Goal: Transaction & Acquisition: Purchase product/service

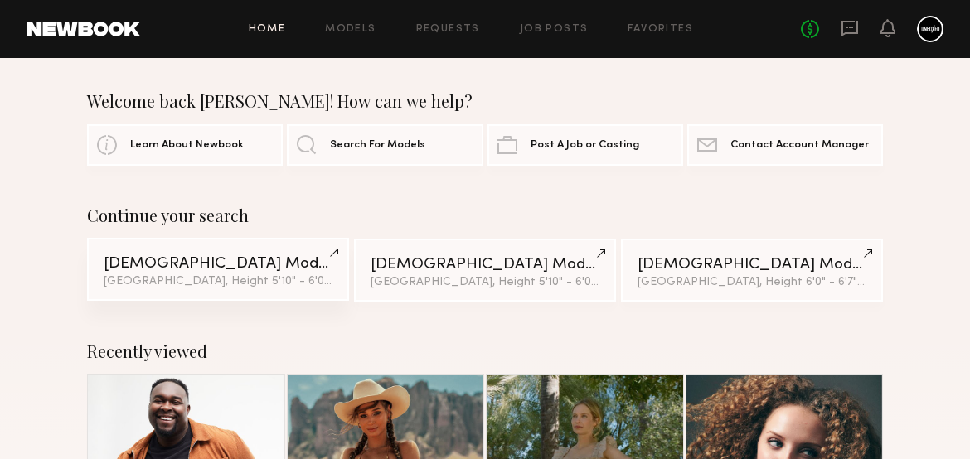
click at [216, 263] on div "Male Models" at bounding box center [218, 264] width 229 height 16
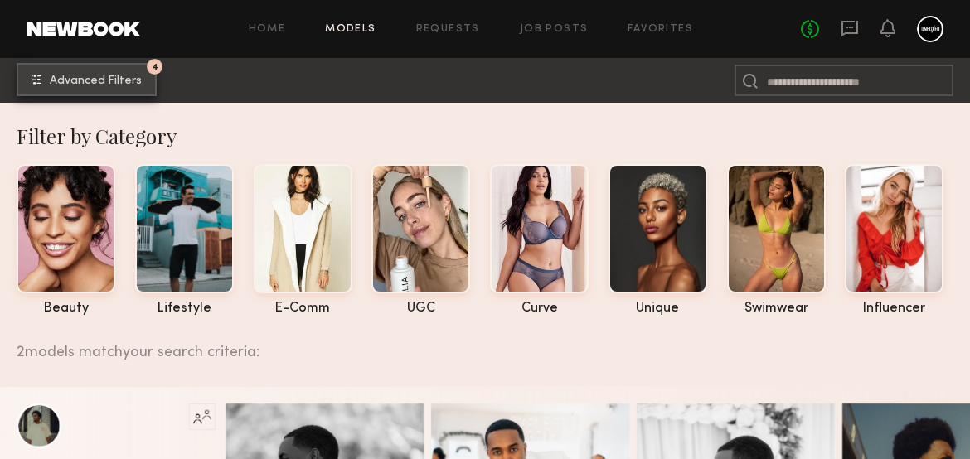
click at [124, 70] on button "4 Advanced Filters" at bounding box center [87, 79] width 140 height 33
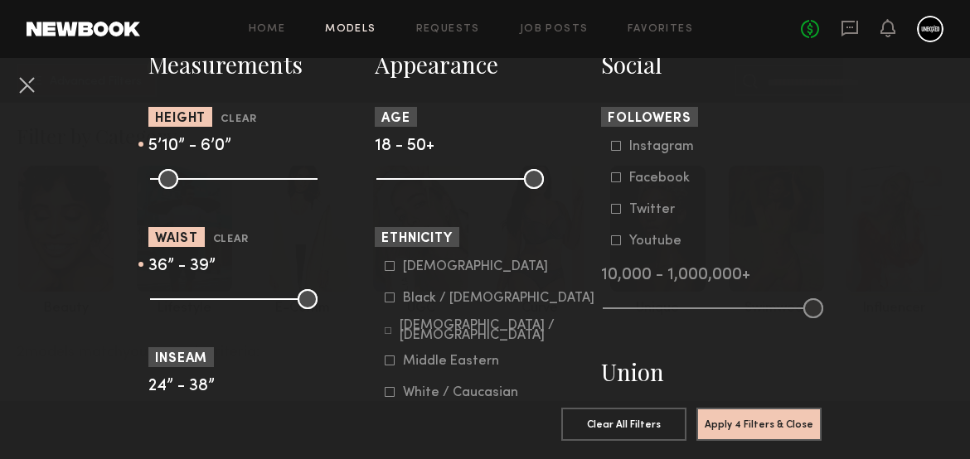
scroll to position [751, 0]
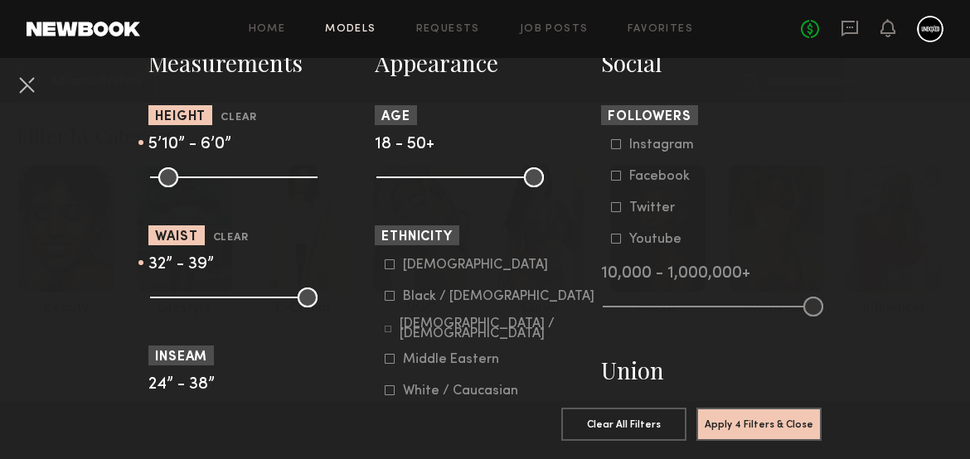
drag, startPoint x: 255, startPoint y: 294, endPoint x: 225, endPoint y: 294, distance: 29.8
type input "**"
click at [225, 294] on input "range" at bounding box center [233, 298] width 167 height 20
drag, startPoint x: 276, startPoint y: 291, endPoint x: 231, endPoint y: 288, distance: 44.9
click at [231, 288] on input "range" at bounding box center [233, 298] width 167 height 20
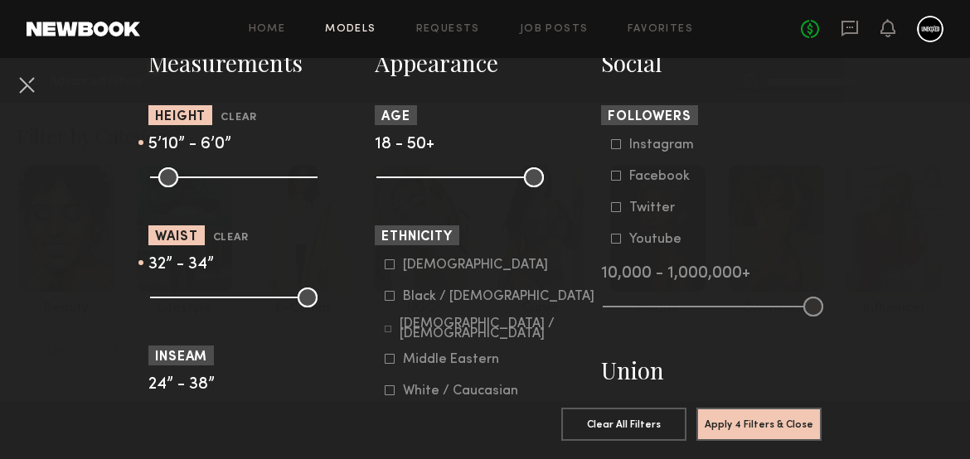
type input "**"
click at [238, 289] on input "range" at bounding box center [233, 298] width 167 height 20
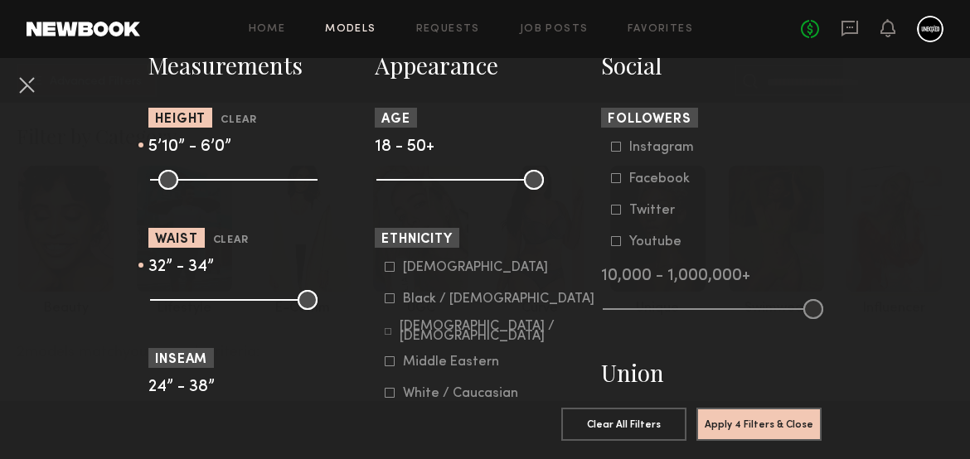
scroll to position [770, 0]
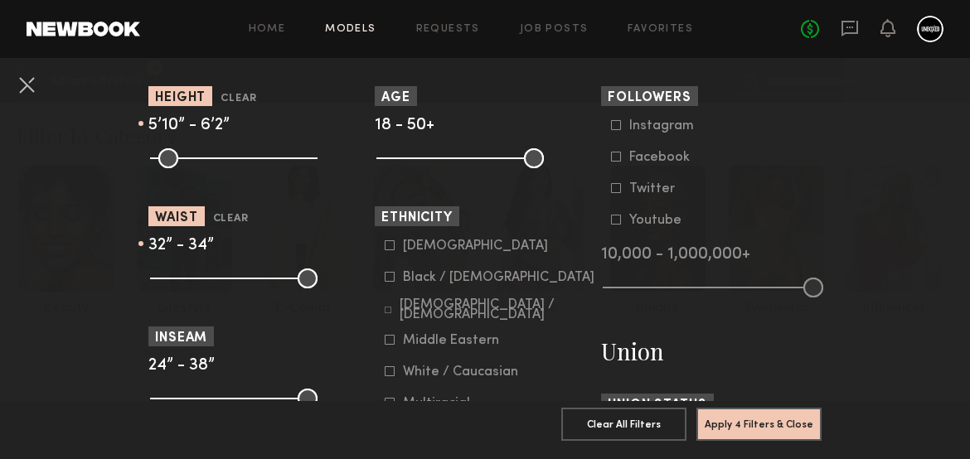
type input "**"
click at [266, 164] on input "range" at bounding box center [233, 158] width 167 height 20
type input "**"
click at [254, 164] on input "range" at bounding box center [233, 158] width 167 height 20
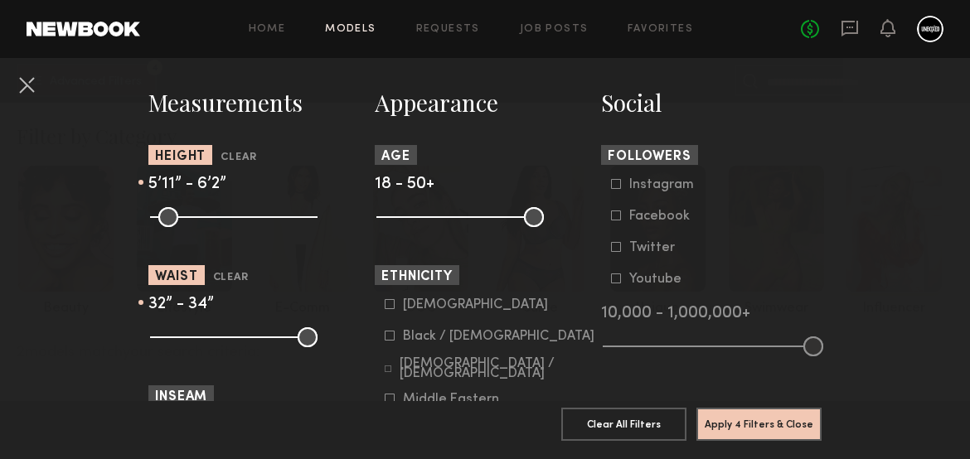
scroll to position [713, 0]
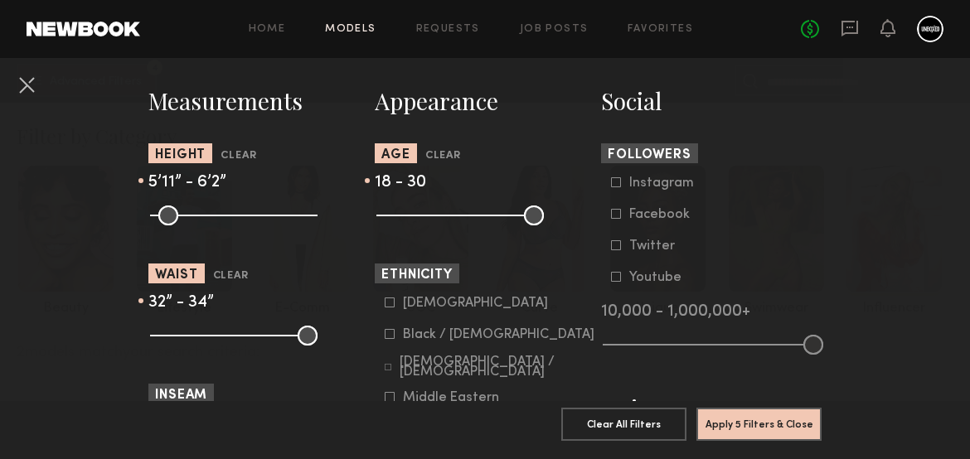
drag, startPoint x: 539, startPoint y: 216, endPoint x: 442, endPoint y: 217, distance: 97.0
type input "**"
click at [442, 217] on input "range" at bounding box center [459, 216] width 167 height 20
click at [768, 431] on button "Apply 5 Filters & Close" at bounding box center [758, 423] width 125 height 33
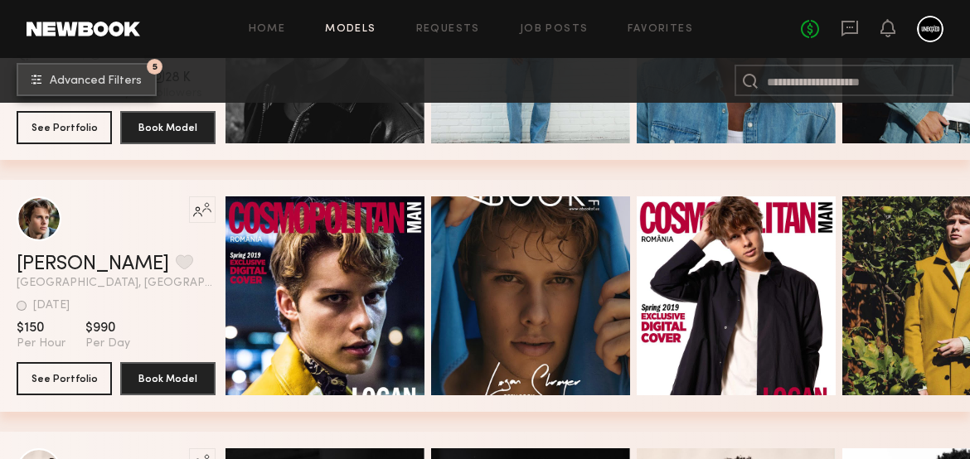
scroll to position [1132, 0]
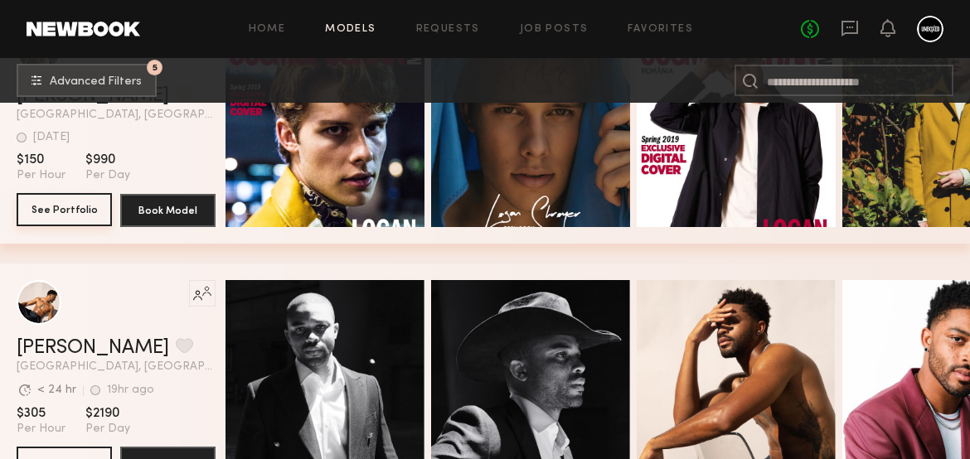
click at [74, 210] on button "See Portfolio" at bounding box center [64, 209] width 95 height 33
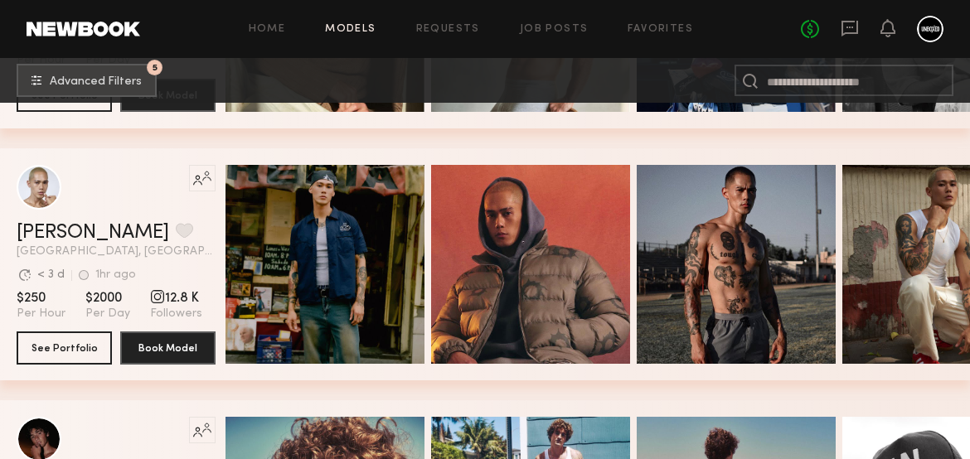
scroll to position [1757, 0]
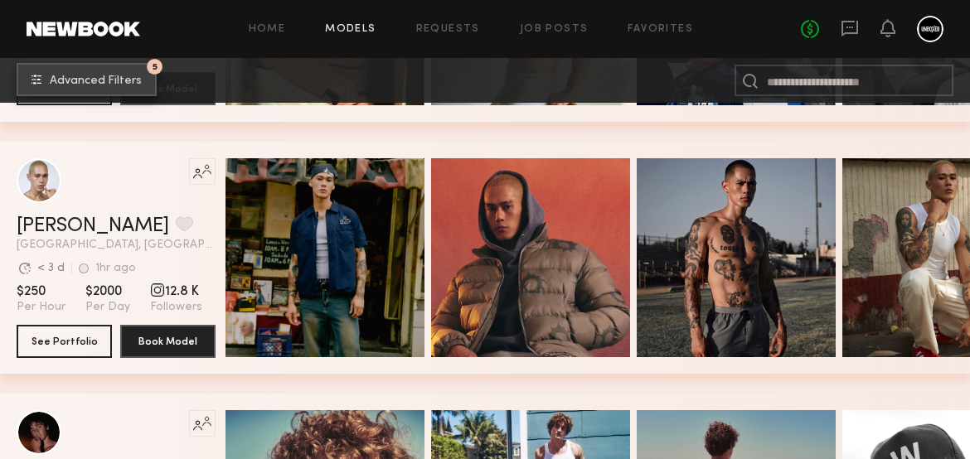
click at [101, 74] on button "5 Advanced Filters" at bounding box center [87, 79] width 140 height 33
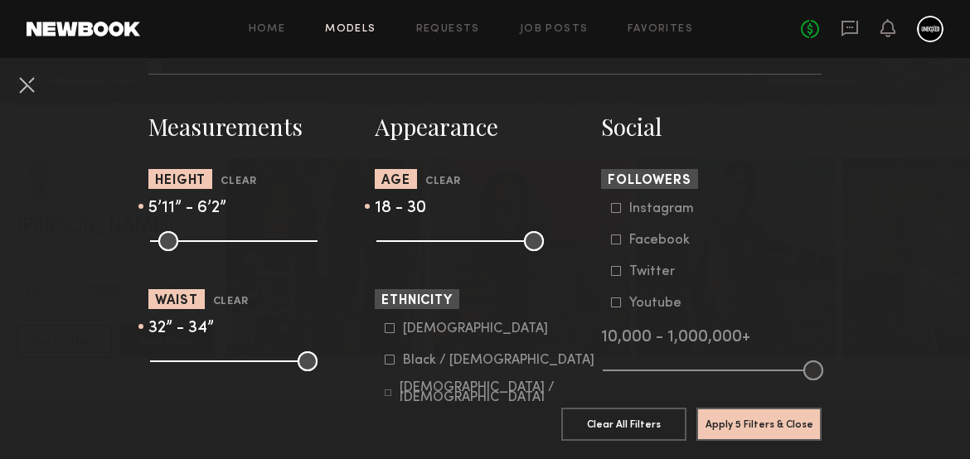
scroll to position [690, 0]
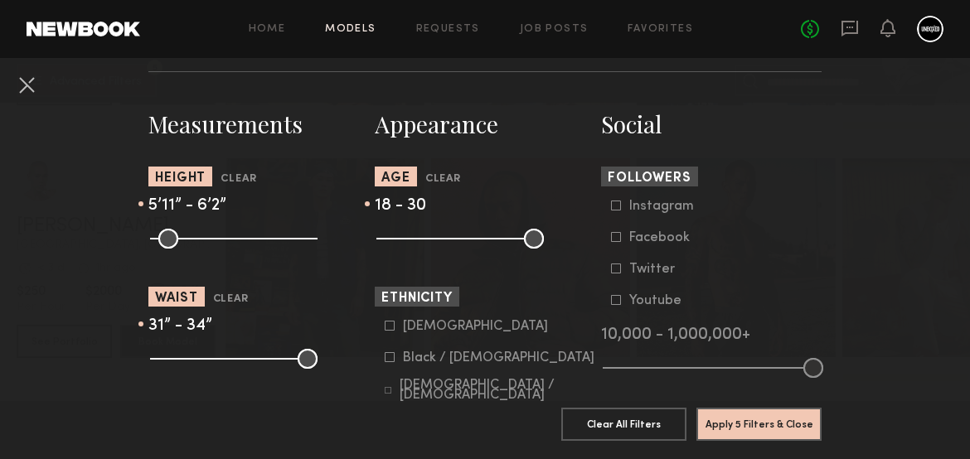
type input "**"
click at [223, 366] on input "range" at bounding box center [233, 359] width 167 height 20
click at [719, 418] on button "Apply 5 Filters & Close" at bounding box center [758, 423] width 125 height 33
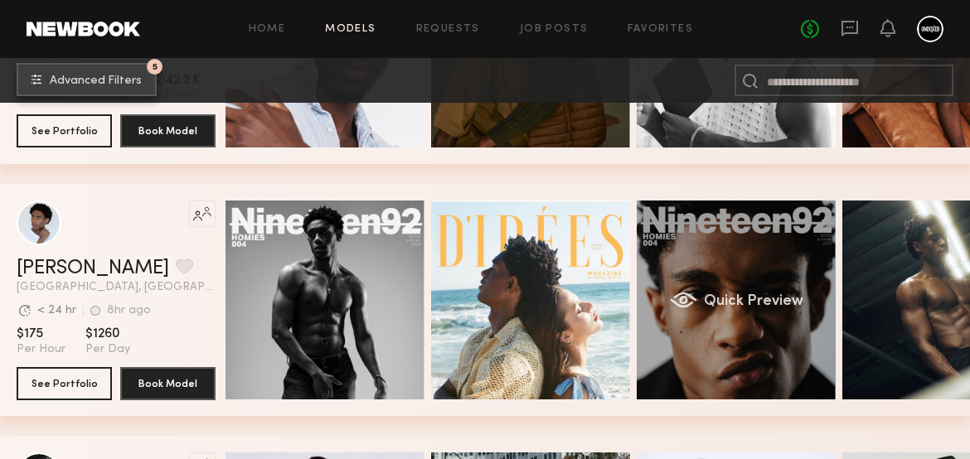
scroll to position [0, 88]
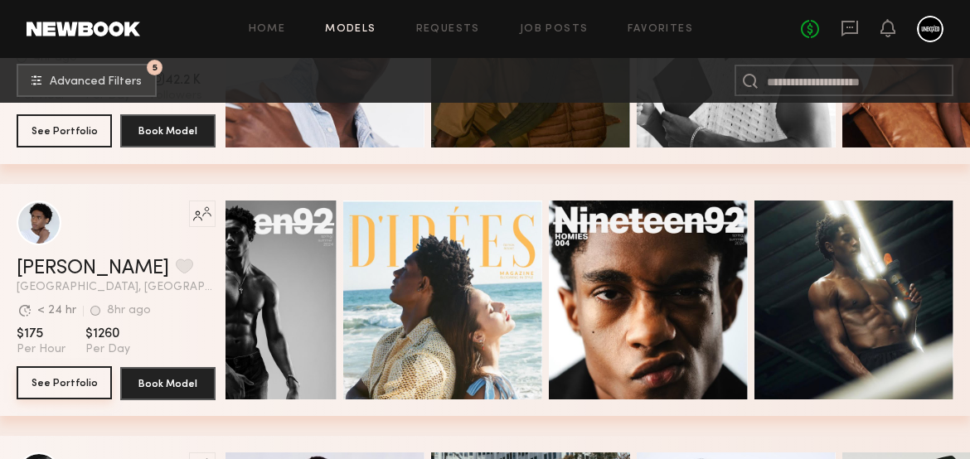
click at [74, 392] on button "See Portfolio" at bounding box center [64, 382] width 95 height 33
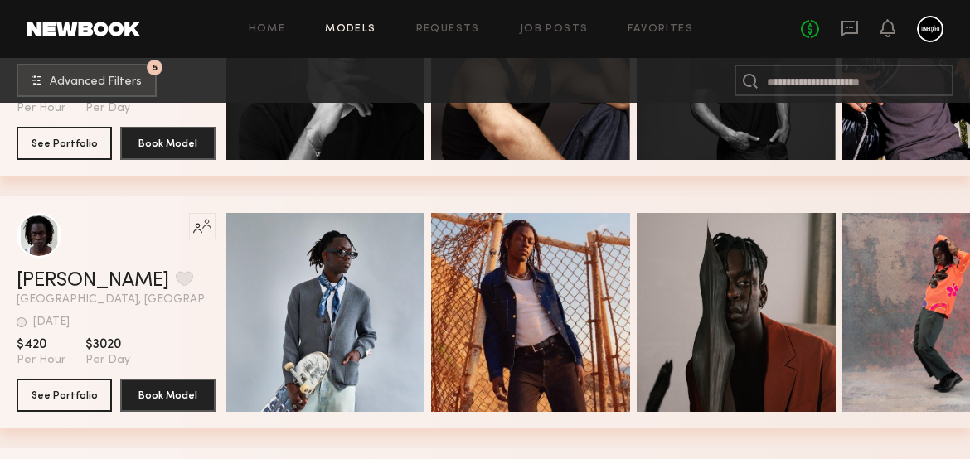
scroll to position [8038, 0]
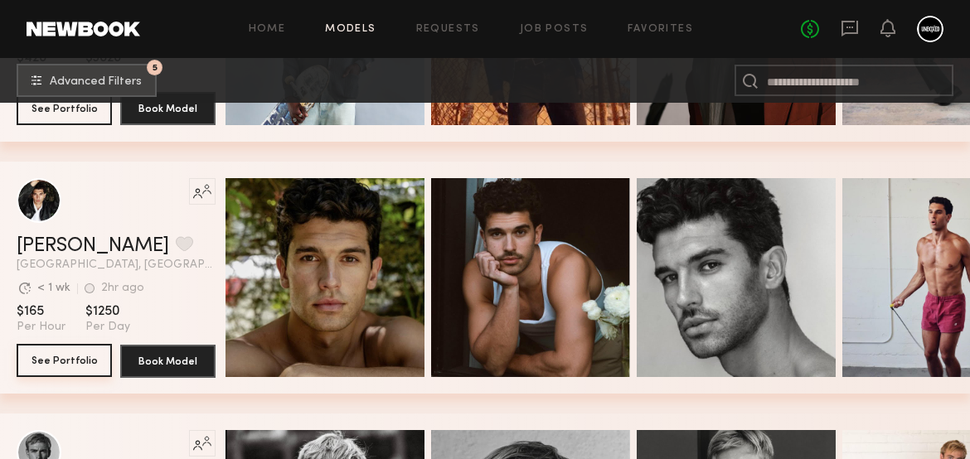
click at [40, 375] on button "See Portfolio" at bounding box center [64, 360] width 95 height 33
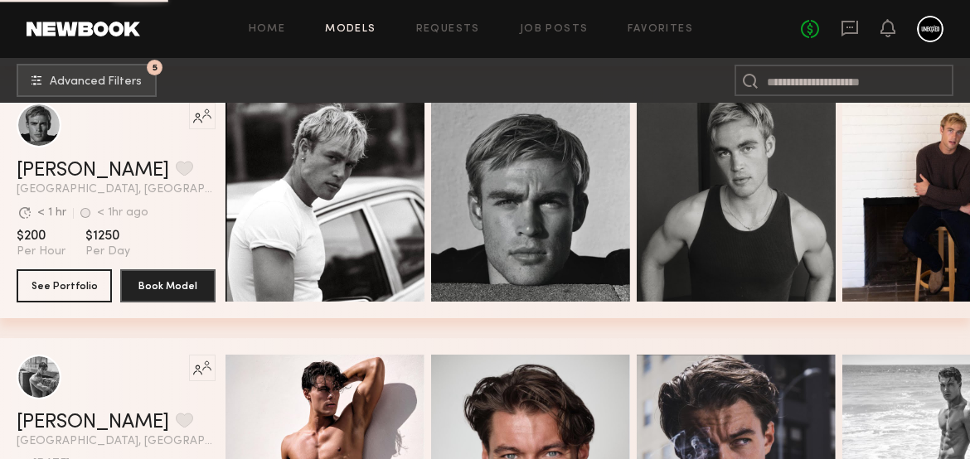
scroll to position [8372, 0]
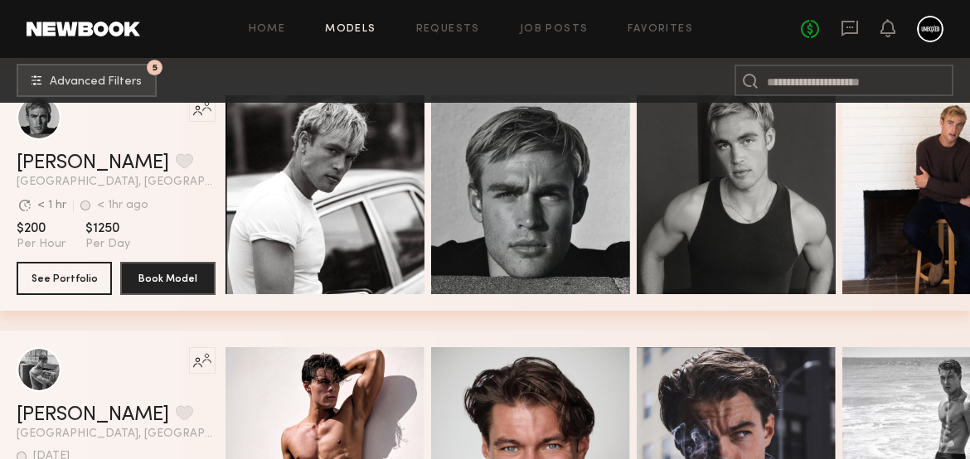
click at [356, 204] on span "Quick Preview" at bounding box center [342, 196] width 99 height 15
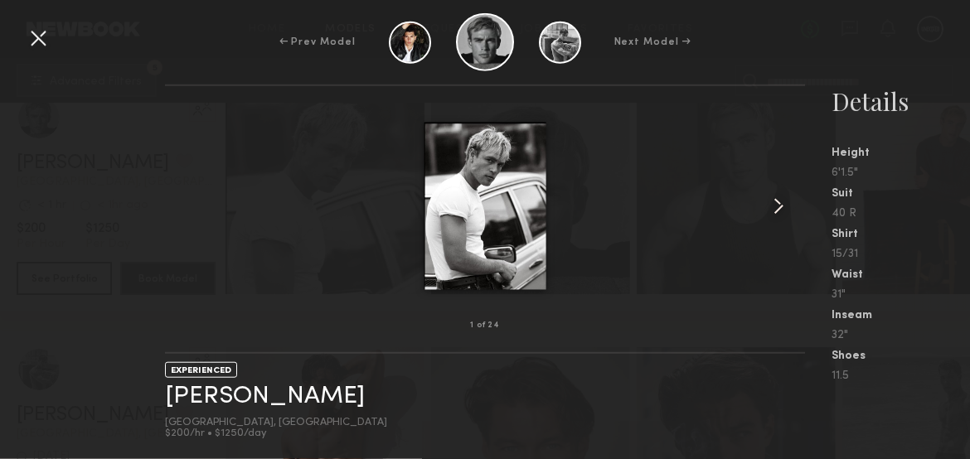
click at [773, 210] on common-icon at bounding box center [778, 206] width 27 height 27
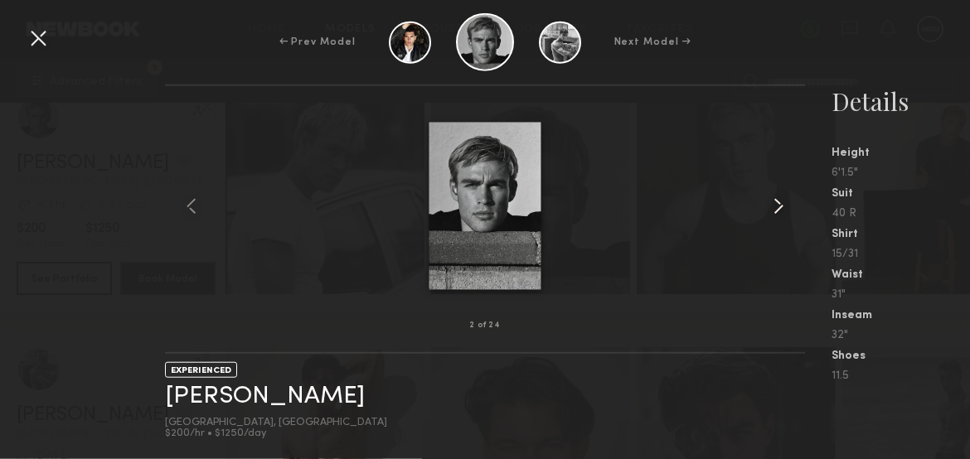
click at [771, 211] on common-icon at bounding box center [778, 206] width 27 height 27
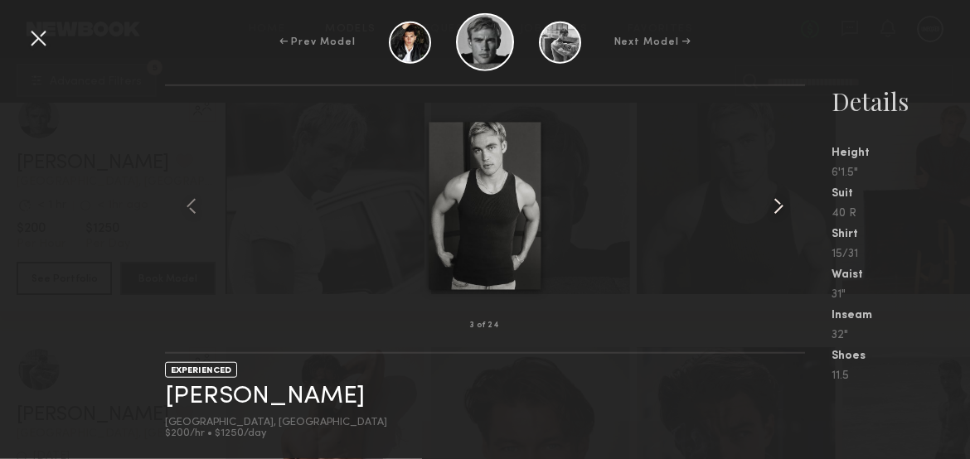
click at [771, 211] on common-icon at bounding box center [778, 206] width 27 height 27
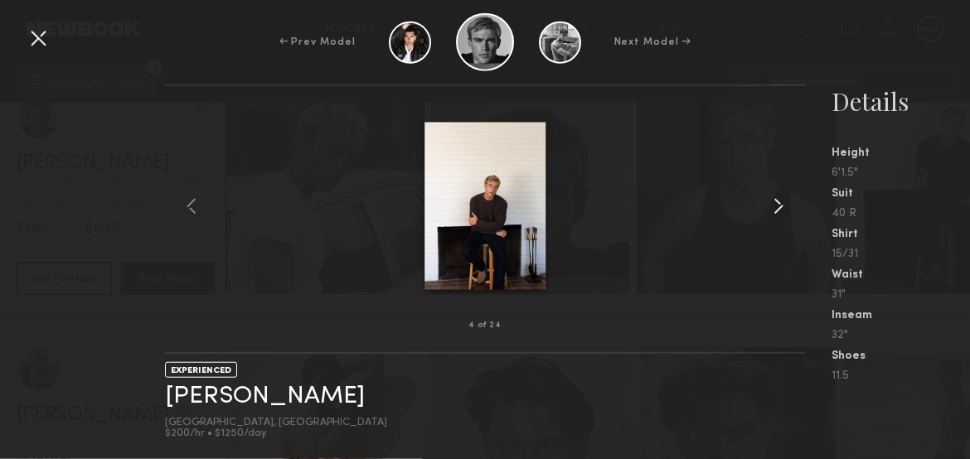
click at [771, 211] on common-icon at bounding box center [778, 206] width 27 height 27
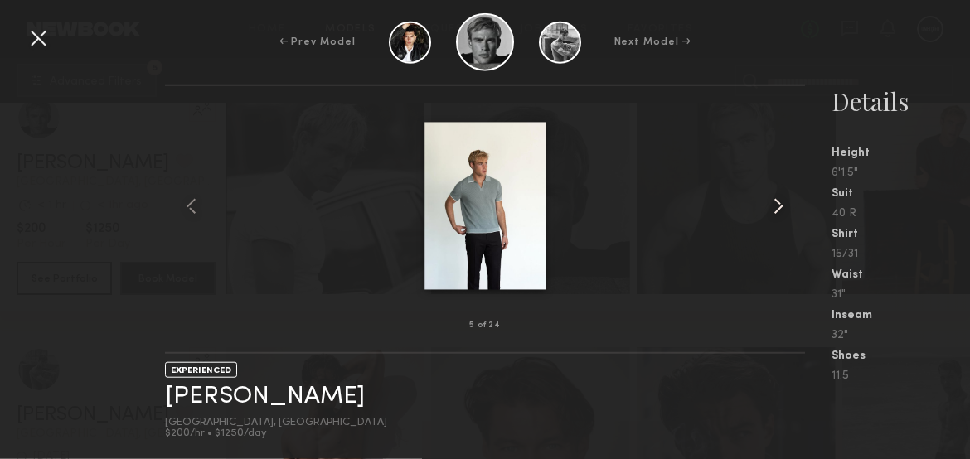
click at [771, 211] on common-icon at bounding box center [778, 206] width 27 height 27
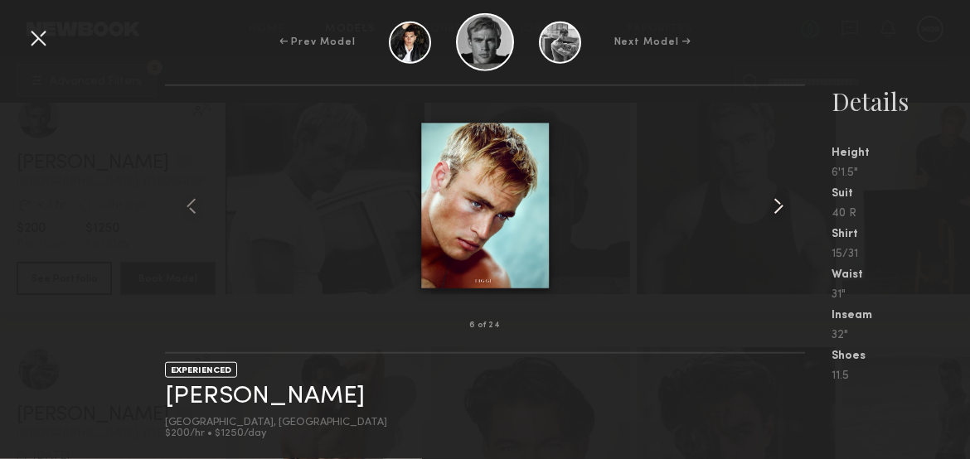
click at [771, 211] on common-icon at bounding box center [778, 206] width 27 height 27
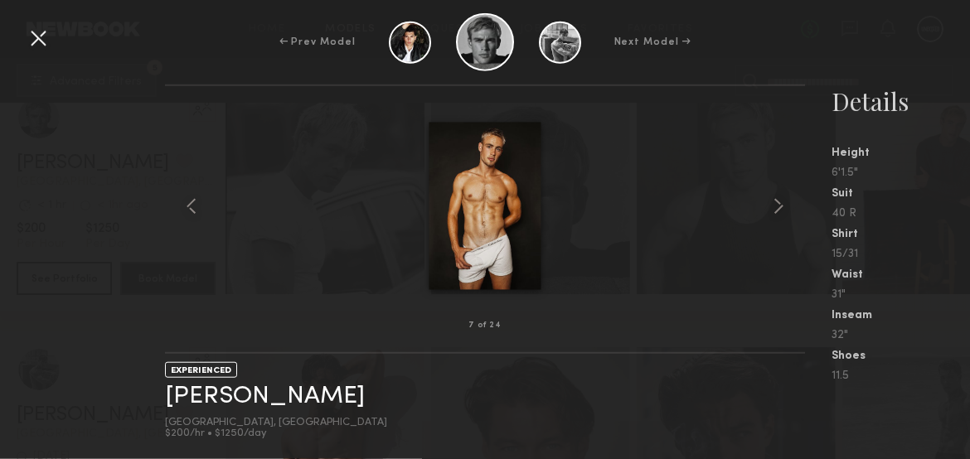
click at [41, 42] on div at bounding box center [38, 38] width 27 height 27
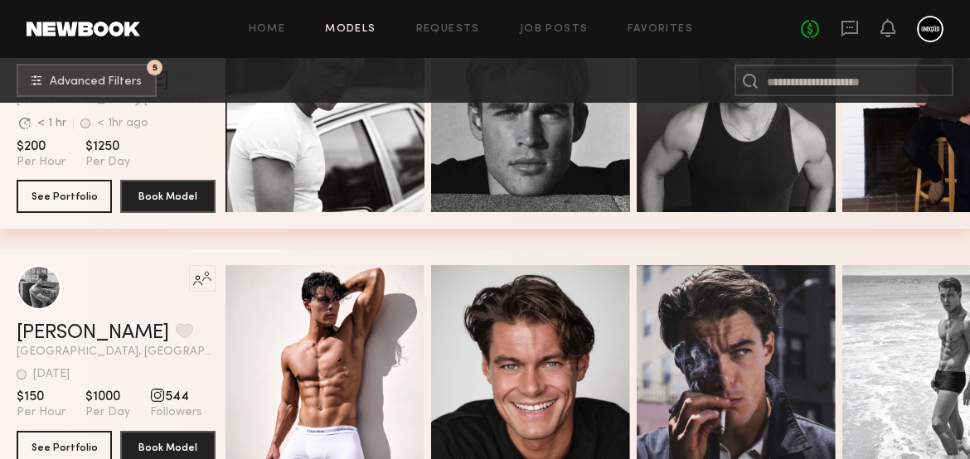
scroll to position [8610, 0]
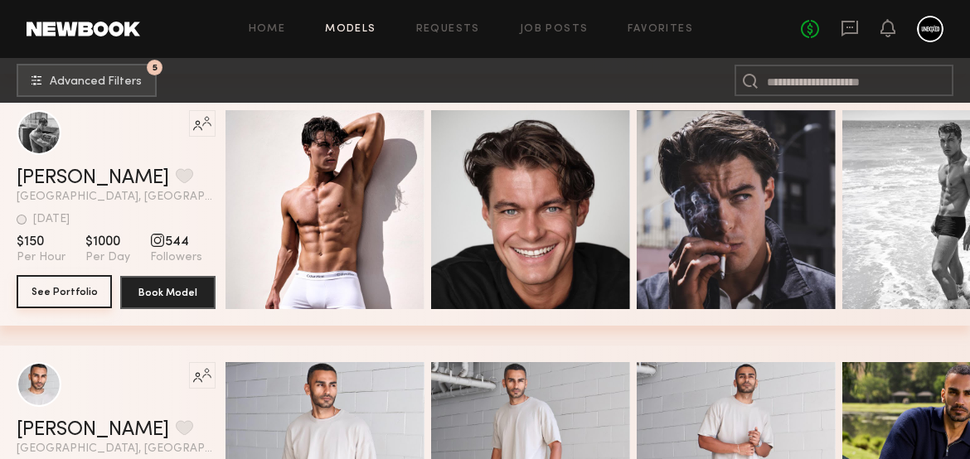
click at [84, 298] on button "See Portfolio" at bounding box center [64, 291] width 95 height 33
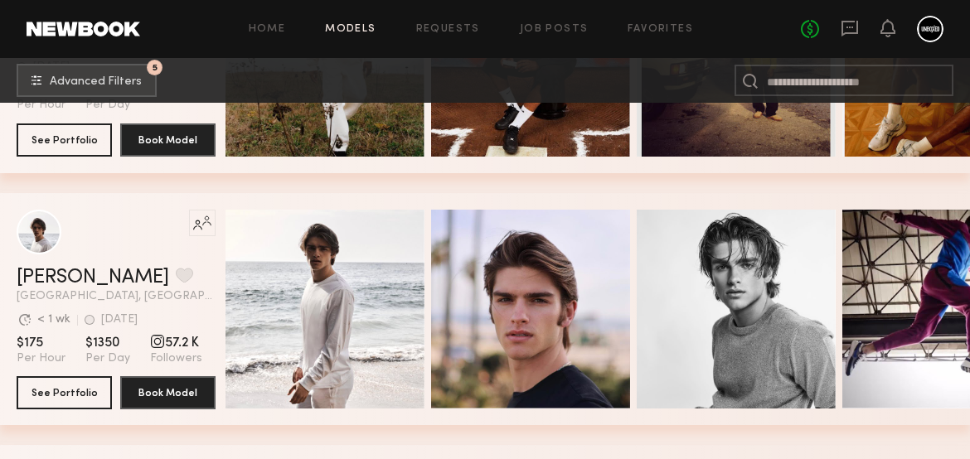
scroll to position [10016, 0]
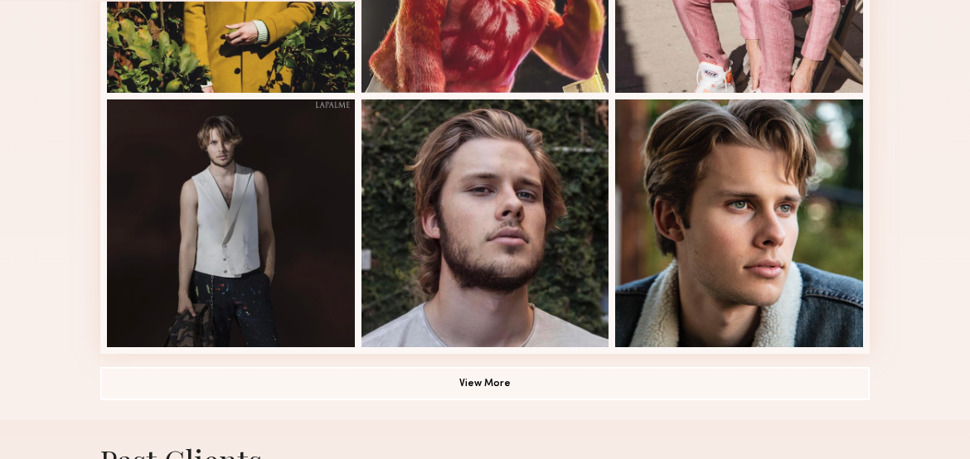
scroll to position [997, 0]
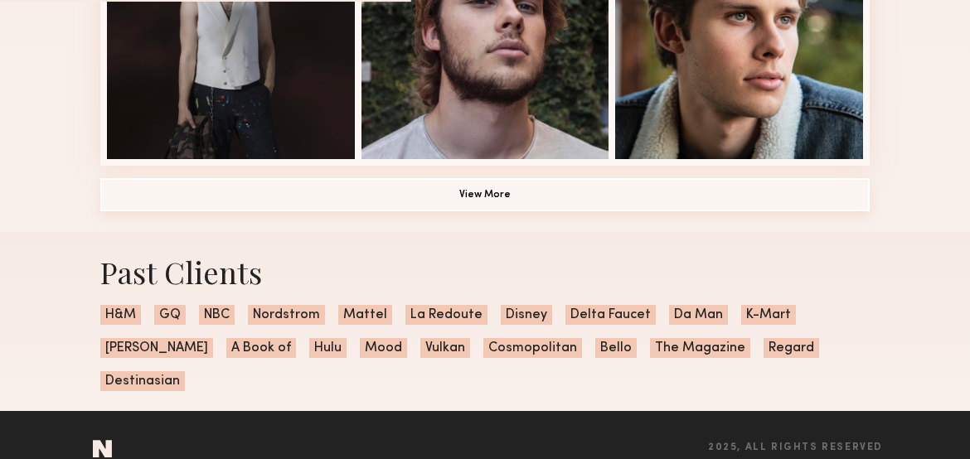
click at [414, 196] on button "View More" at bounding box center [484, 194] width 769 height 33
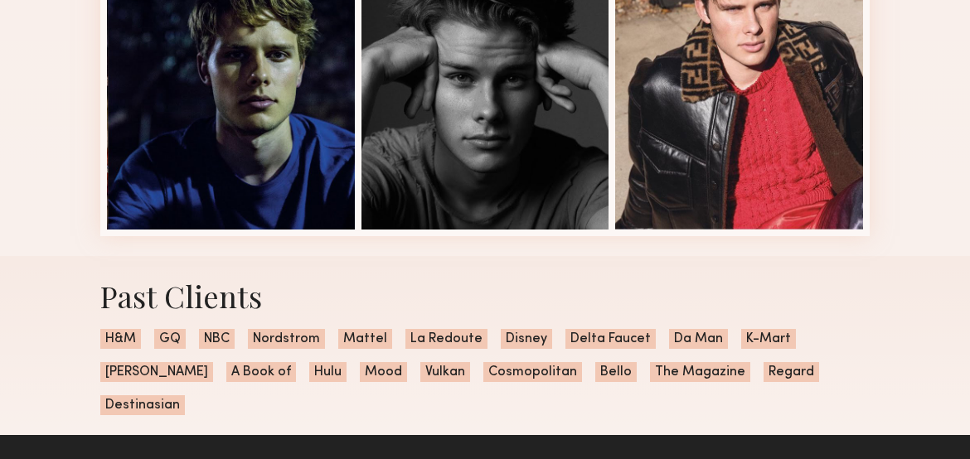
scroll to position [1693, 0]
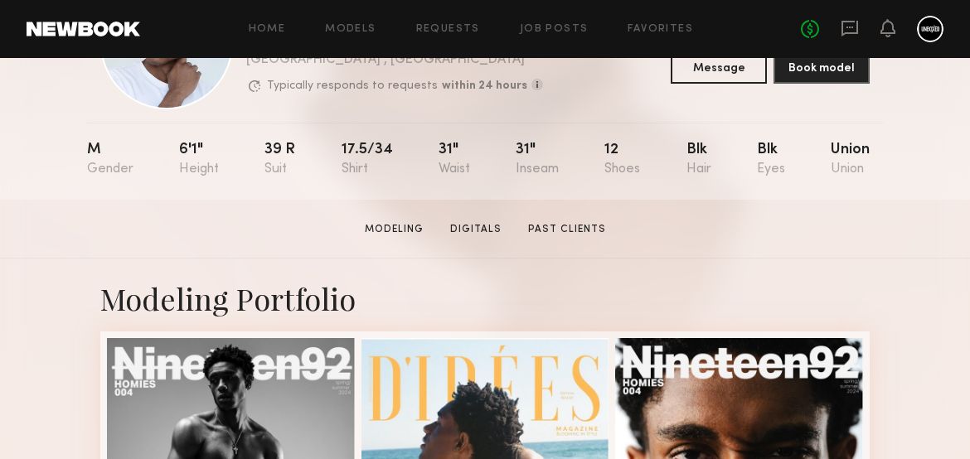
scroll to position [172, 0]
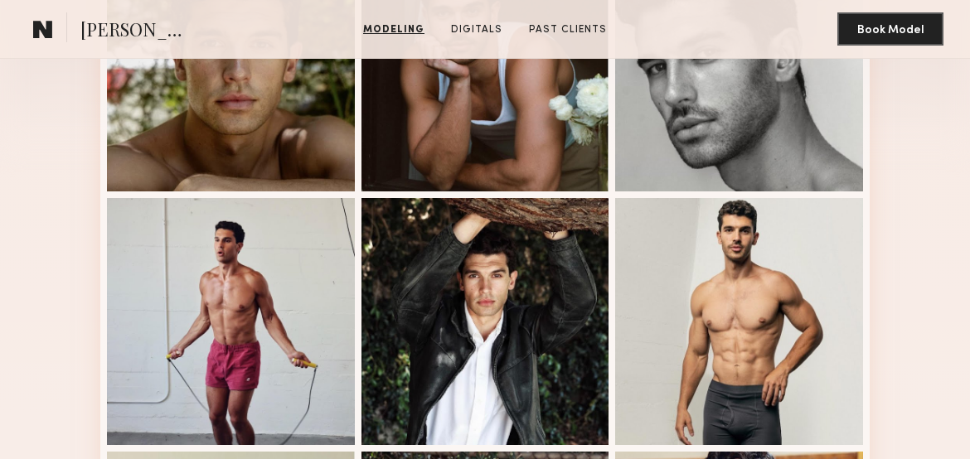
scroll to position [516, 0]
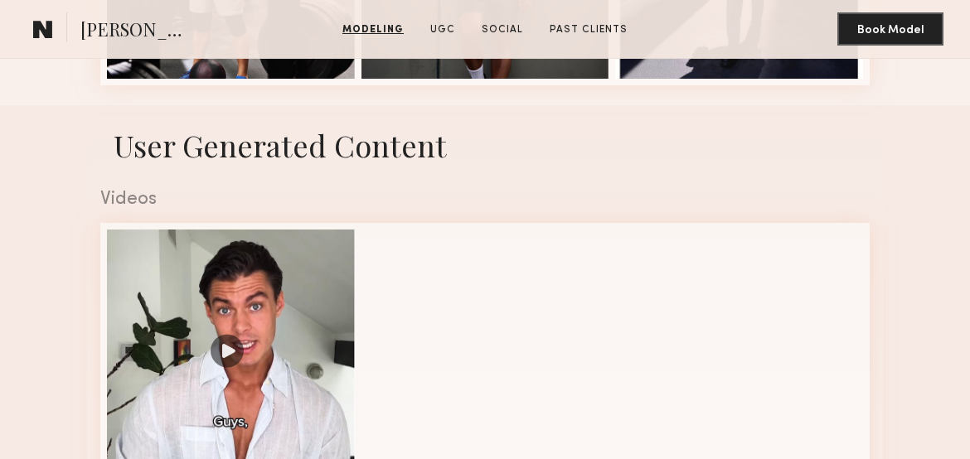
scroll to position [1452, 0]
